Goal: Task Accomplishment & Management: Manage account settings

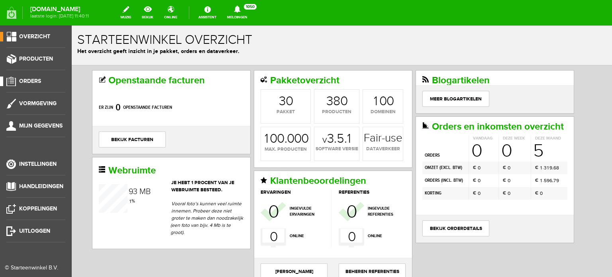
click at [37, 81] on span "Orders" at bounding box center [30, 81] width 22 height 7
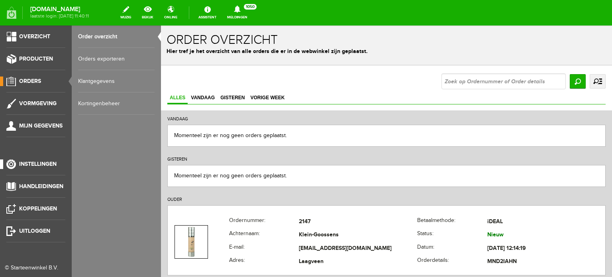
click at [38, 160] on span "Instellingen" at bounding box center [37, 163] width 37 height 7
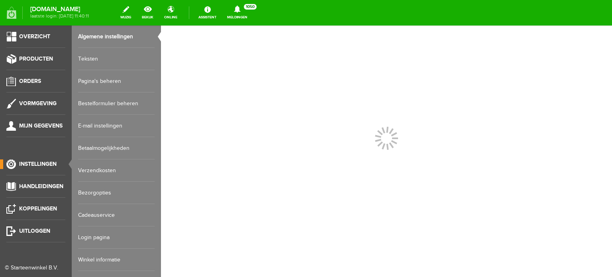
click at [98, 236] on link "Login pagina" at bounding box center [116, 237] width 76 height 22
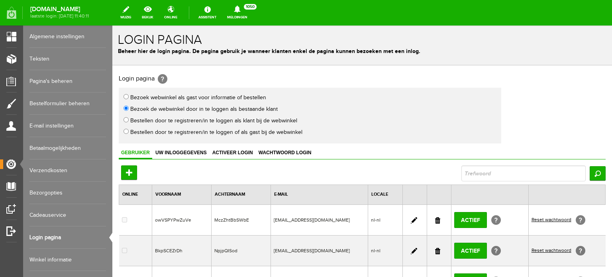
click at [435, 220] on link at bounding box center [437, 220] width 5 height 6
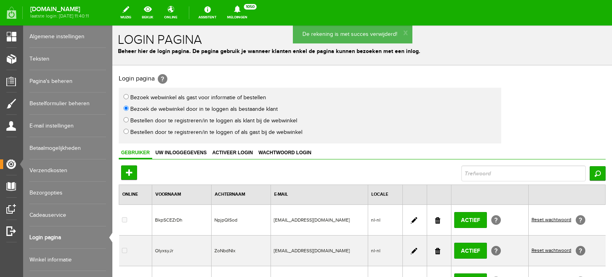
drag, startPoint x: 435, startPoint y: 219, endPoint x: 440, endPoint y: 47, distance: 172.9
click at [435, 219] on link at bounding box center [437, 220] width 5 height 6
click at [435, 217] on link at bounding box center [437, 220] width 5 height 6
